Goal: Task Accomplishment & Management: Use online tool/utility

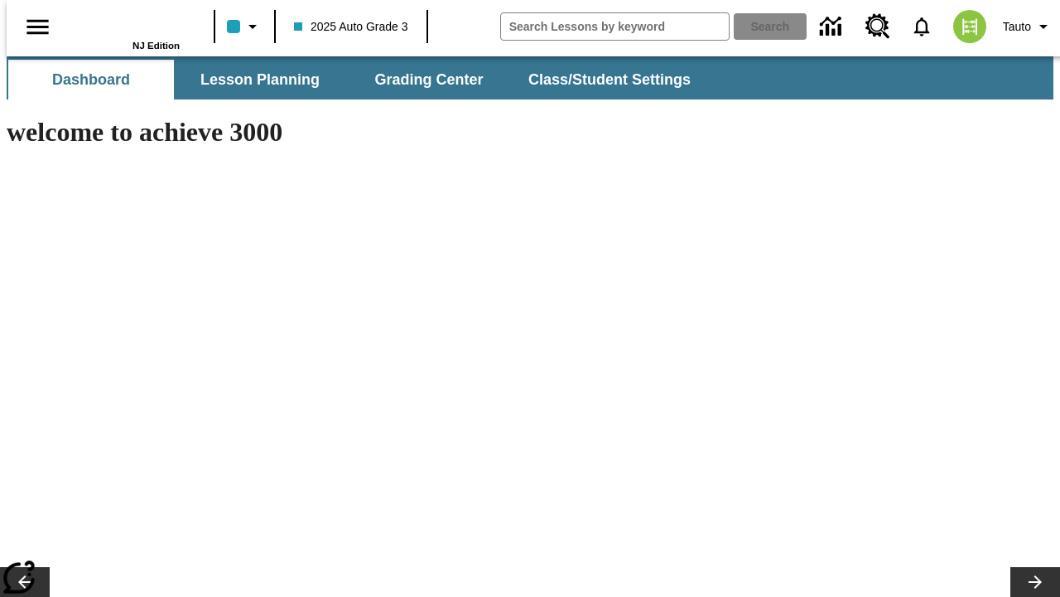
type input "-1"
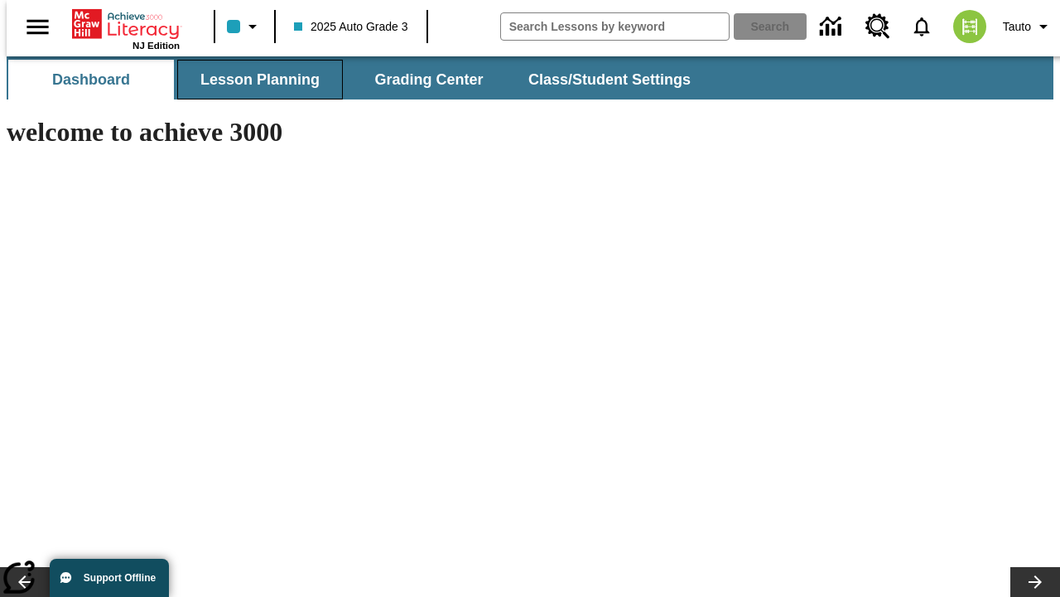
click at [254, 80] on span "Lesson Planning" at bounding box center [259, 79] width 119 height 19
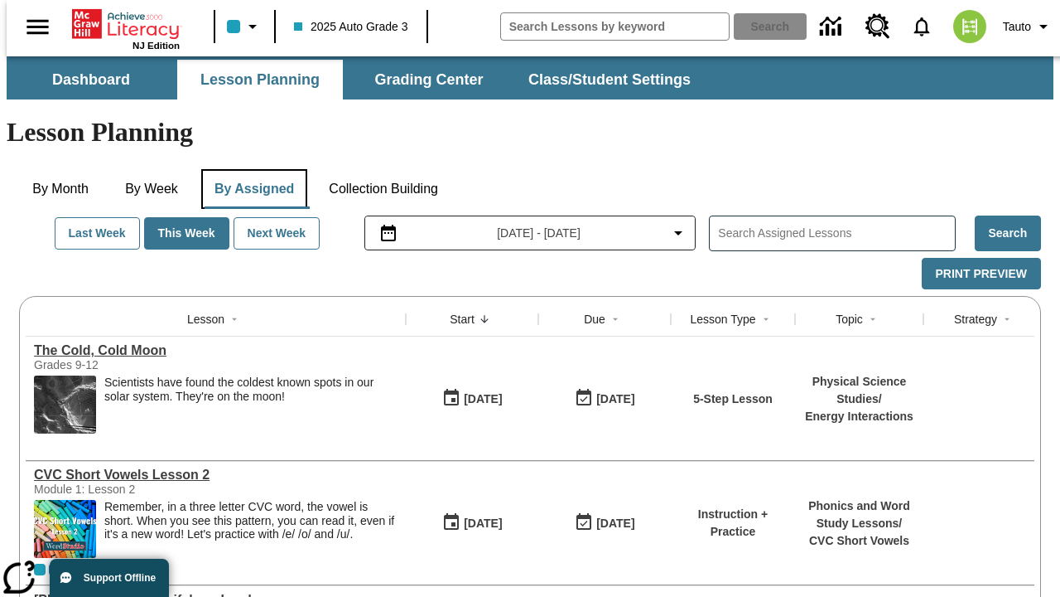
click at [250, 169] on button "By Assigned" at bounding box center [254, 189] width 106 height 40
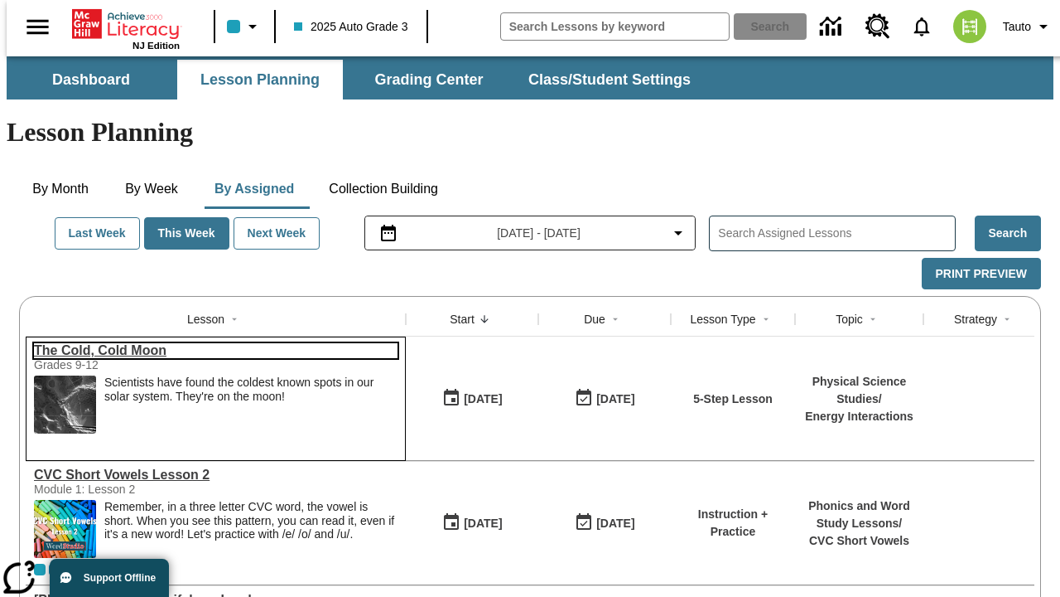
click at [209, 343] on link "The Cold, Cold Moon" at bounding box center [216, 350] width 364 height 15
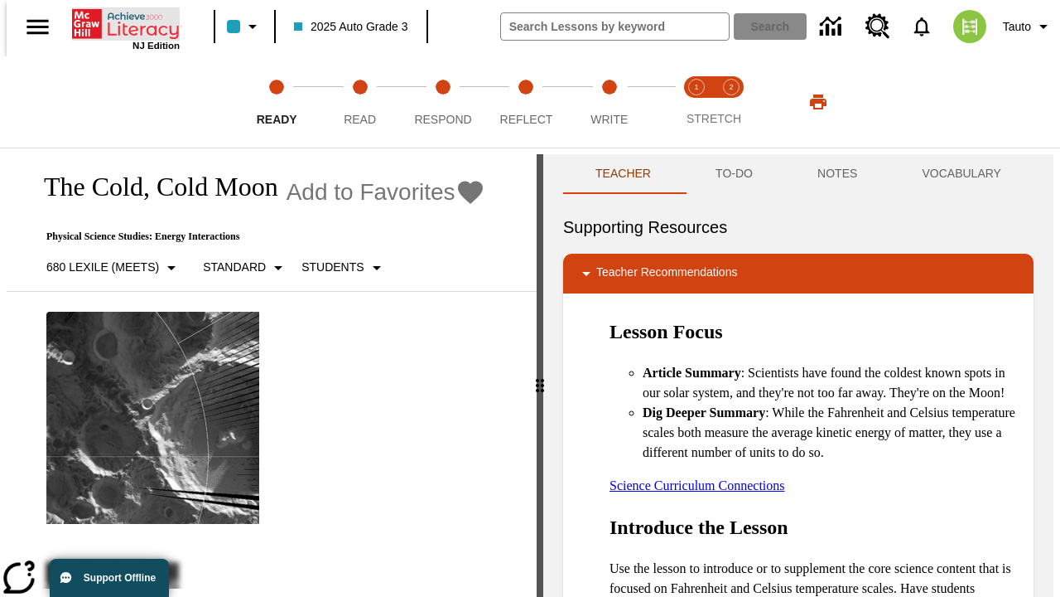
click at [119, 22] on icon "Home" at bounding box center [127, 23] width 110 height 33
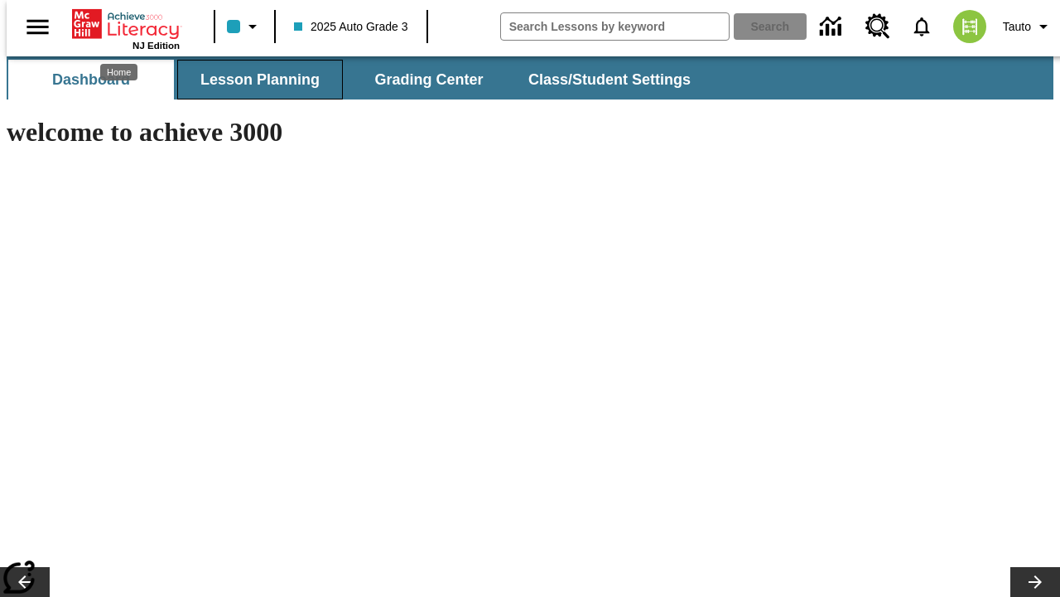
click at [254, 80] on span "Lesson Planning" at bounding box center [259, 79] width 119 height 19
